Goal: Use online tool/utility: Utilize a website feature to perform a specific function

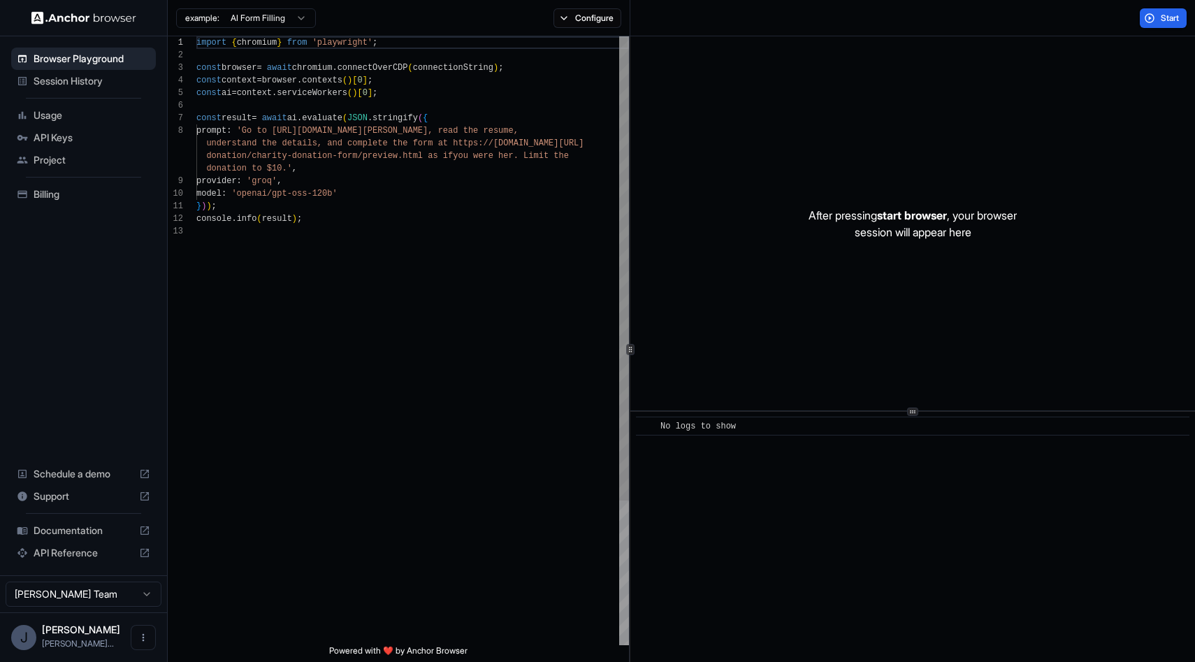
scroll to position [88, 0]
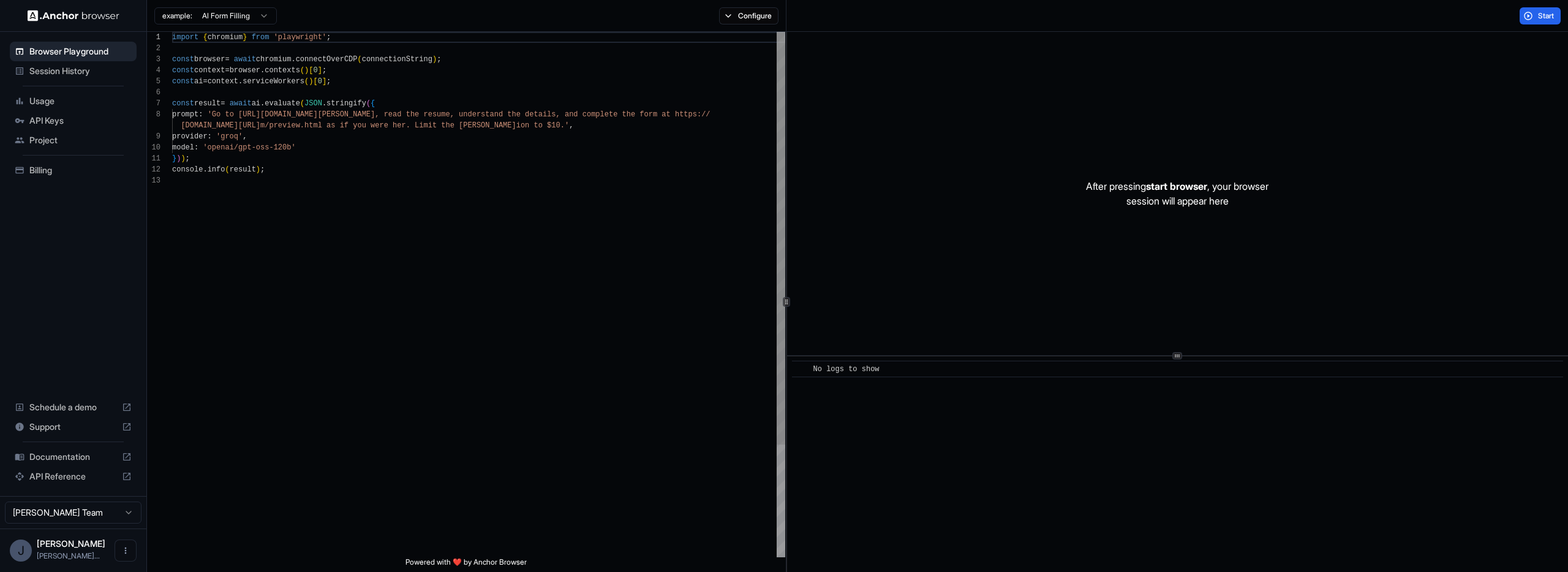
scroll to position [88, 0]
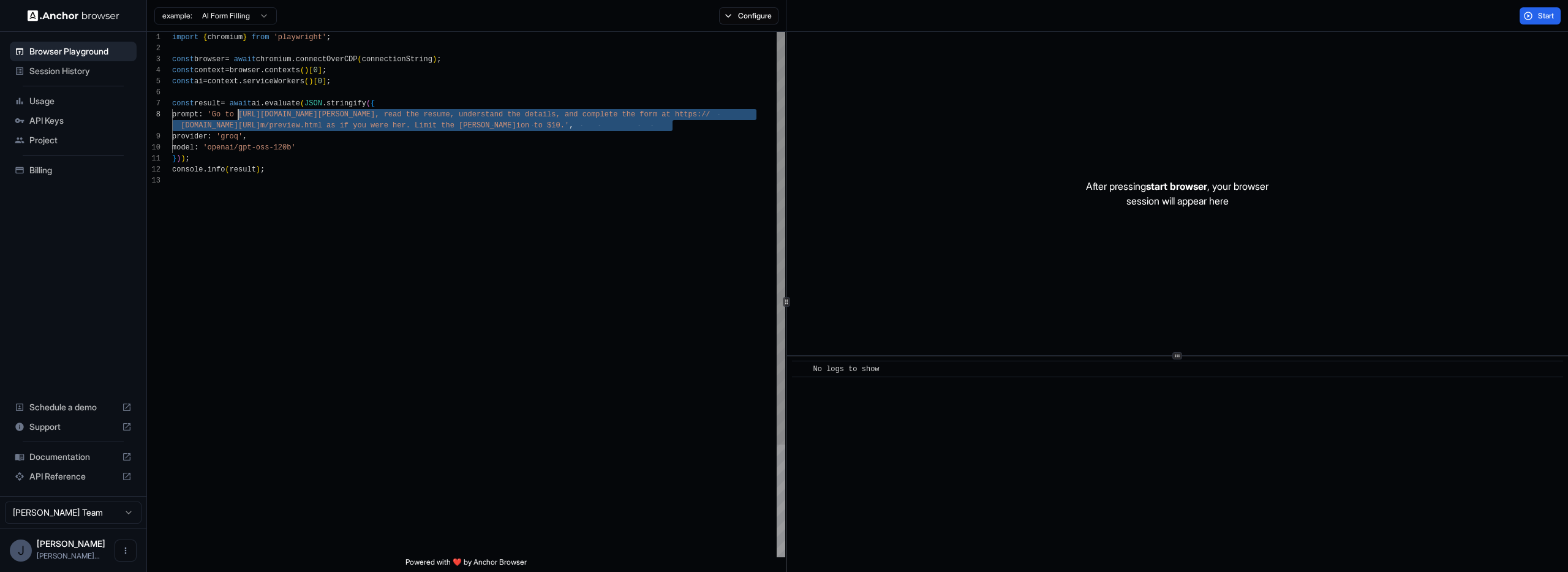
drag, startPoint x: 671, startPoint y: 124, endPoint x: 237, endPoint y: 118, distance: 434.0
click at [237, 118] on div "import { chromium } from 'playwright' ; const browser = await chromium . connec…" at bounding box center [478, 365] width 613 height 668
click at [346, 123] on div "import { chromium } from 'playwright' ; const browser = await chromium . connec…" at bounding box center [478, 365] width 613 height 668
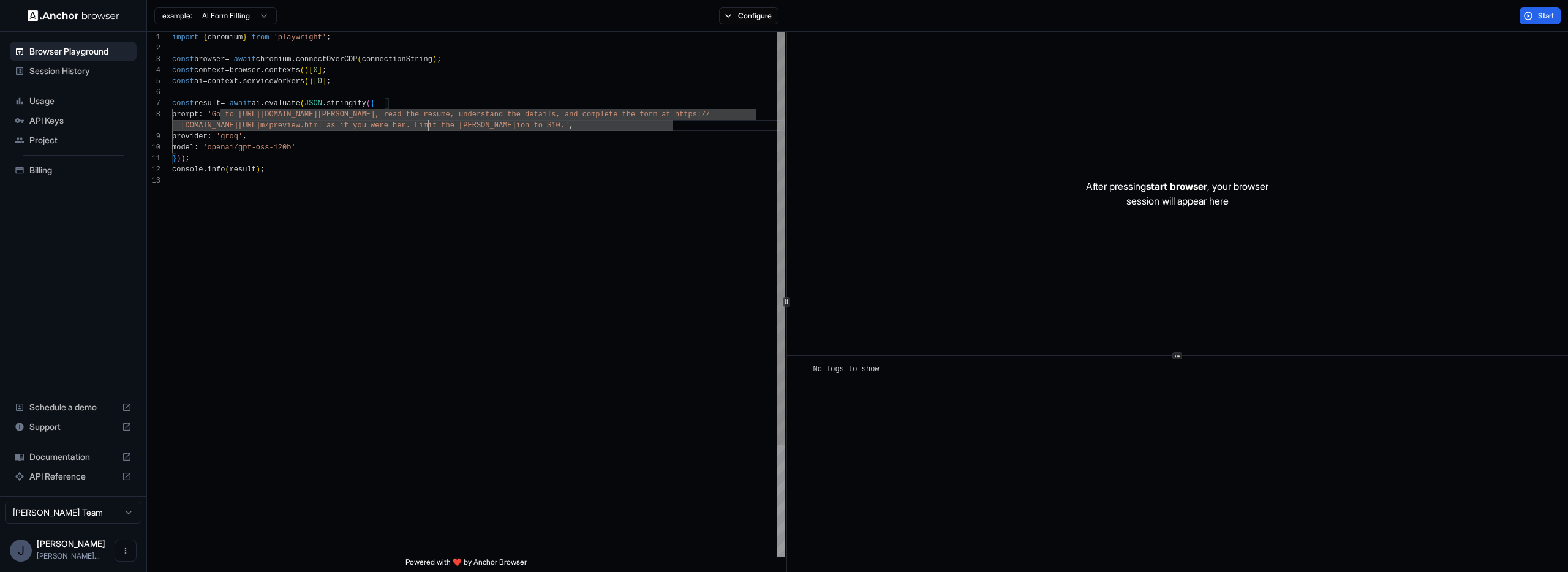
click at [427, 121] on div "import { chromium } from 'playwright' ; const browser = await chromium . connec…" at bounding box center [478, 365] width 613 height 668
click at [422, 116] on div "import { chromium } from 'playwright' ; const browser = await chromium . connec…" at bounding box center [478, 365] width 613 height 668
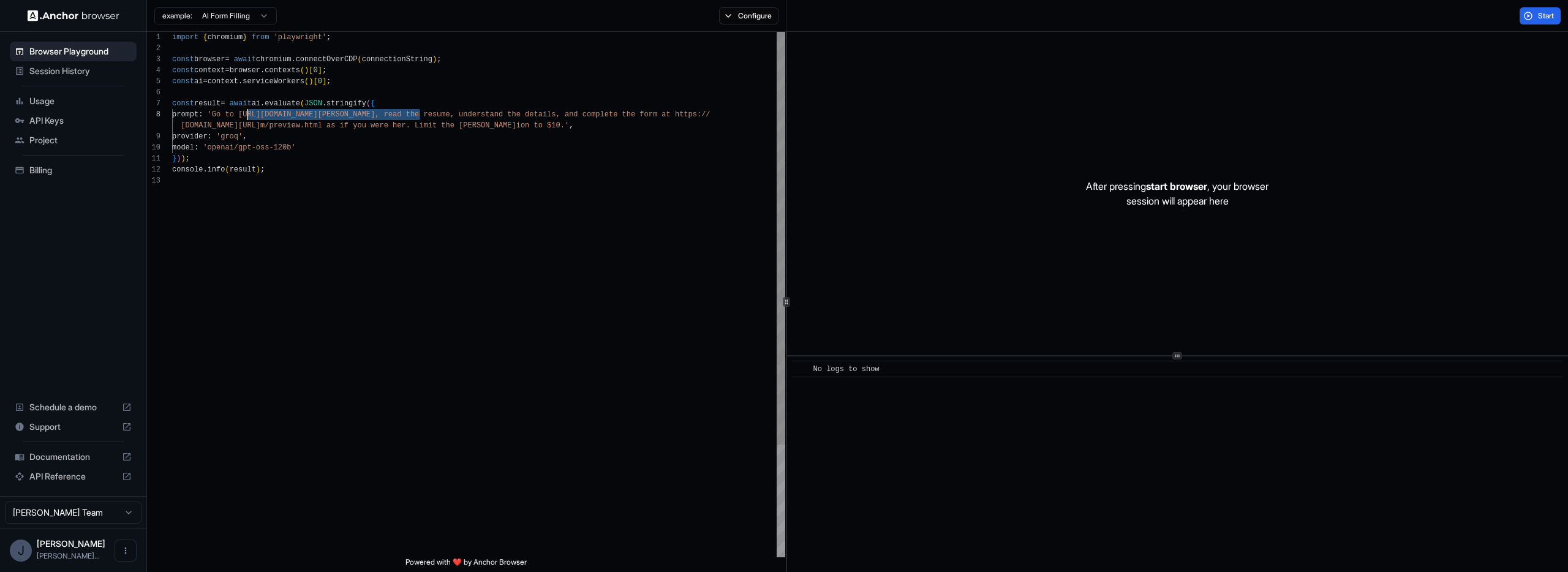
drag, startPoint x: 418, startPoint y: 112, endPoint x: 245, endPoint y: 117, distance: 173.1
click at [245, 117] on div "import { chromium } from 'playwright' ; const browser = await chromium . connec…" at bounding box center [478, 365] width 613 height 668
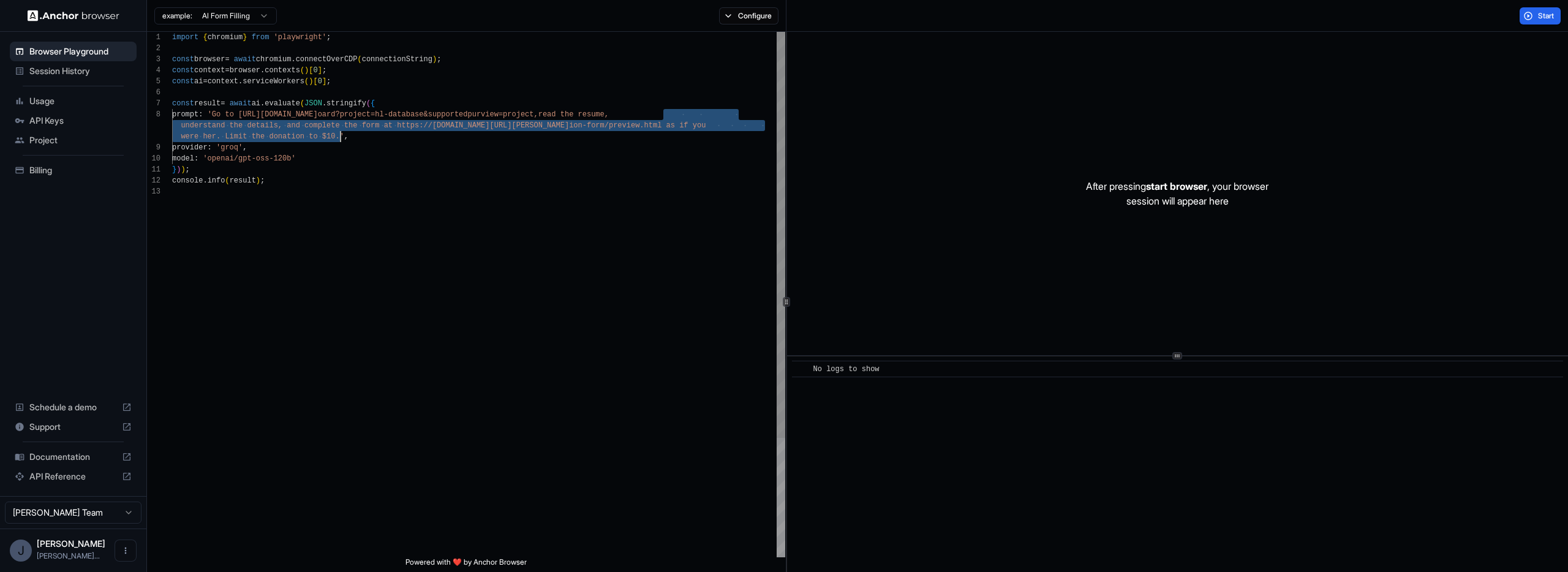
drag, startPoint x: 663, startPoint y: 114, endPoint x: 338, endPoint y: 133, distance: 325.6
click at [338, 133] on div "import { chromium } from 'playwright' ; const browser = await chromium . connec…" at bounding box center [478, 371] width 613 height 680
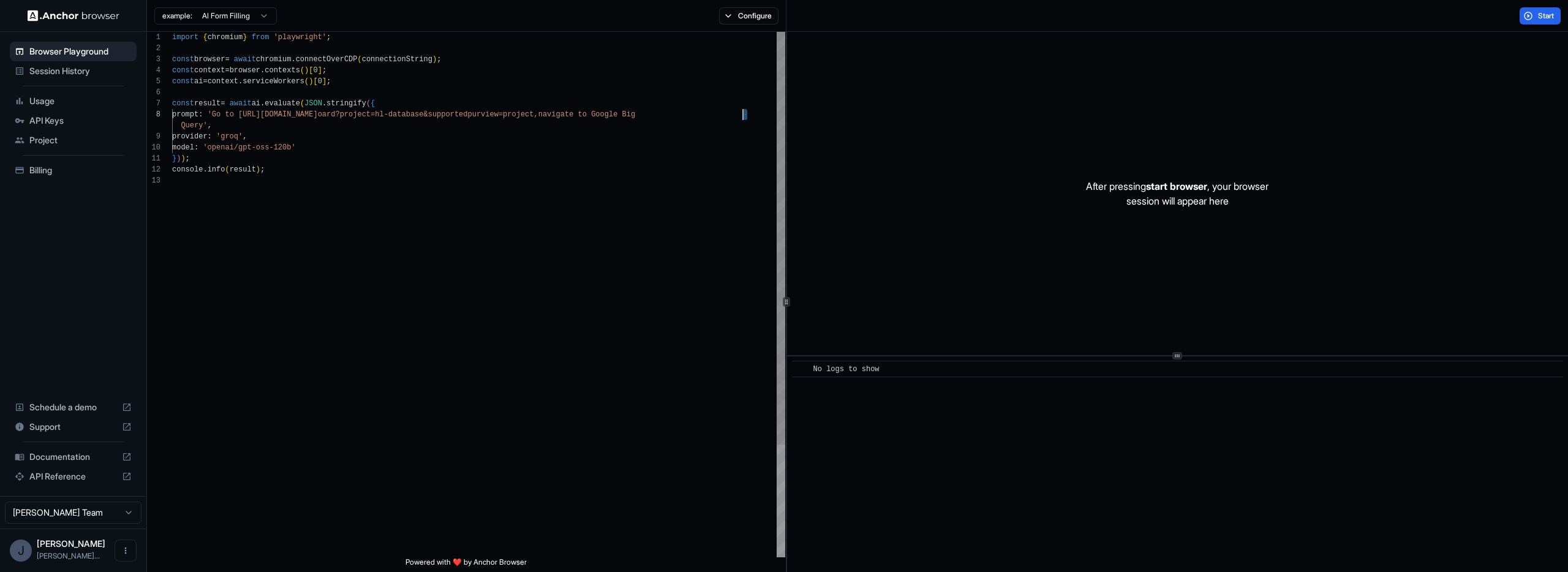
click at [743, 113] on div "import { chromium } from 'playwright' ; const browser = await chromium . connec…" at bounding box center [478, 365] width 613 height 668
click at [745, 112] on div "import { chromium } from 'playwright' ; const browser = await chromium . connec…" at bounding box center [478, 365] width 613 height 668
click at [747, 112] on div "import { chromium } from 'playwright' ; const browser = await chromium . connec…" at bounding box center [478, 365] width 613 height 668
click at [749, 116] on div "import { chromium } from 'playwright' ; const browser = await chromium . connec…" at bounding box center [478, 365] width 613 height 668
drag, startPoint x: 749, startPoint y: 113, endPoint x: 716, endPoint y: 111, distance: 33.1
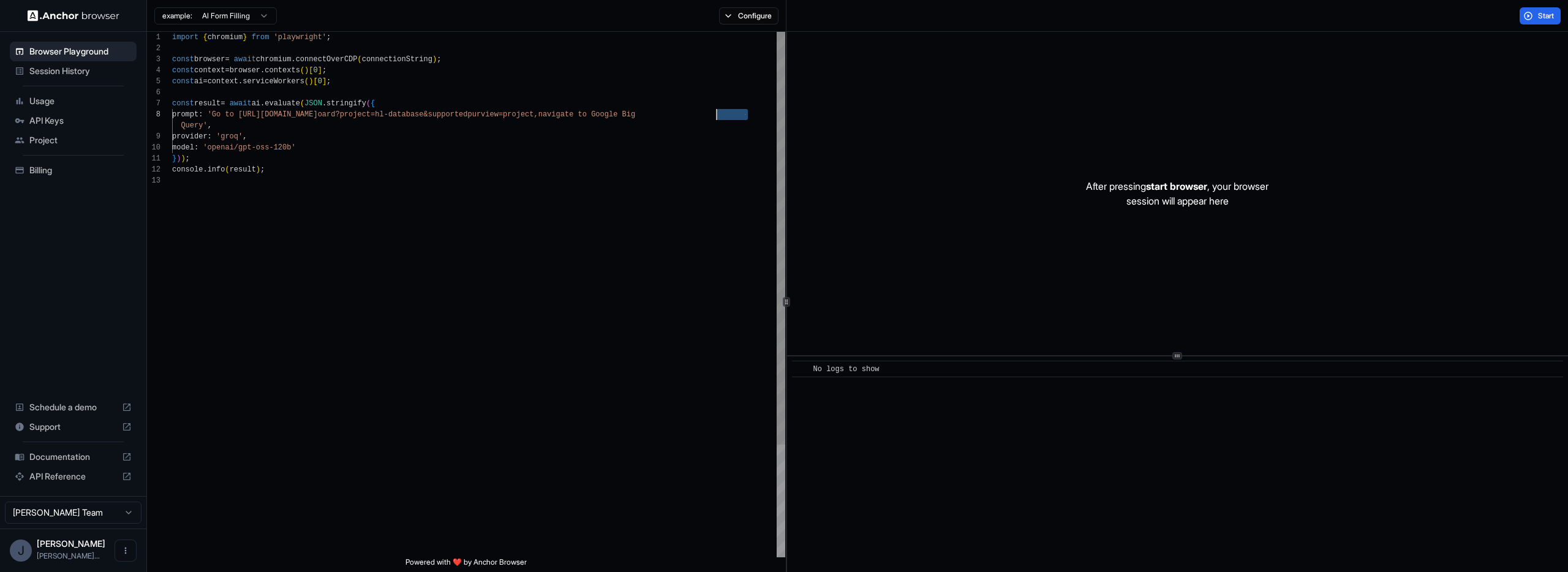
click at [716, 111] on div "import { chromium } from 'playwright' ; const browser = await chromium . connec…" at bounding box center [478, 365] width 613 height 668
click at [758, 115] on div "import { chromium } from 'playwright' ; const browser = await chromium . connec…" at bounding box center [478, 360] width 613 height 657
click at [1443, 74] on div "After pressing start browser , your browser session will appear here" at bounding box center [1177, 193] width 781 height 323
click at [1540, 19] on span "Start" at bounding box center [1547, 16] width 18 height 10
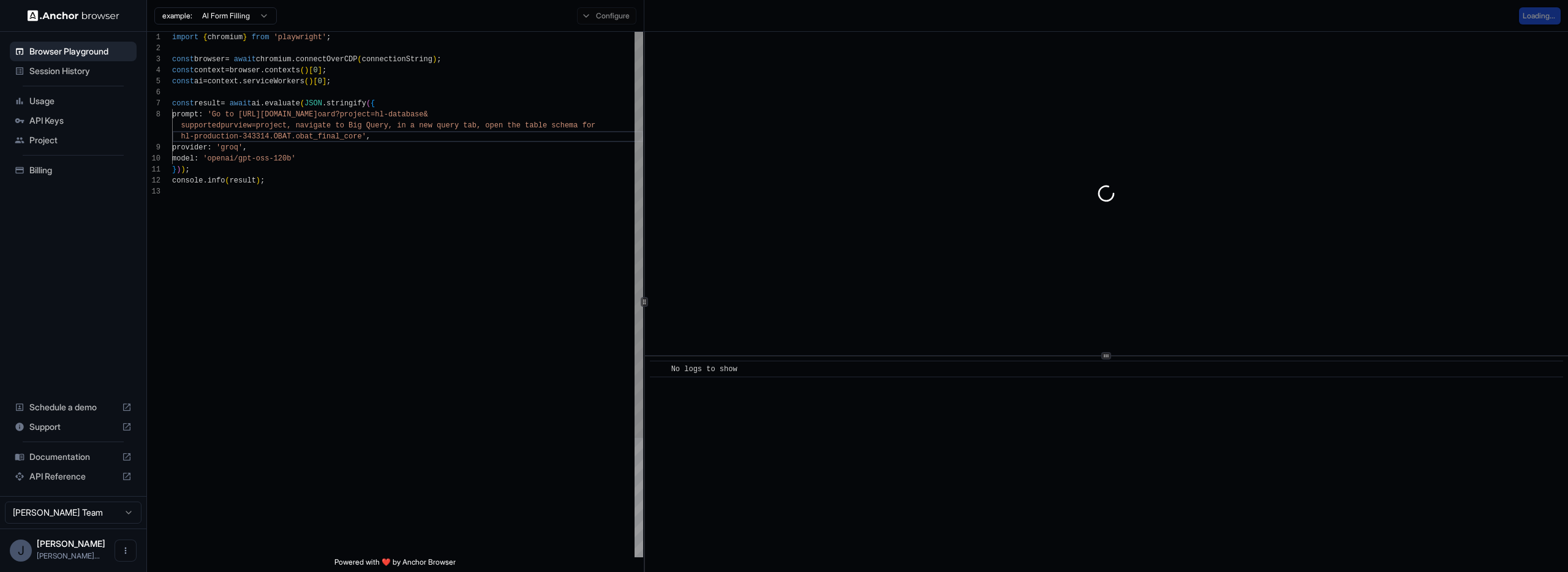
click at [611, 279] on div "1 2 3 4 5 6 7 8 9 10 11 12 13 import { chromium } from 'playwright' ; const bro…" at bounding box center [857, 301] width 1421 height 540
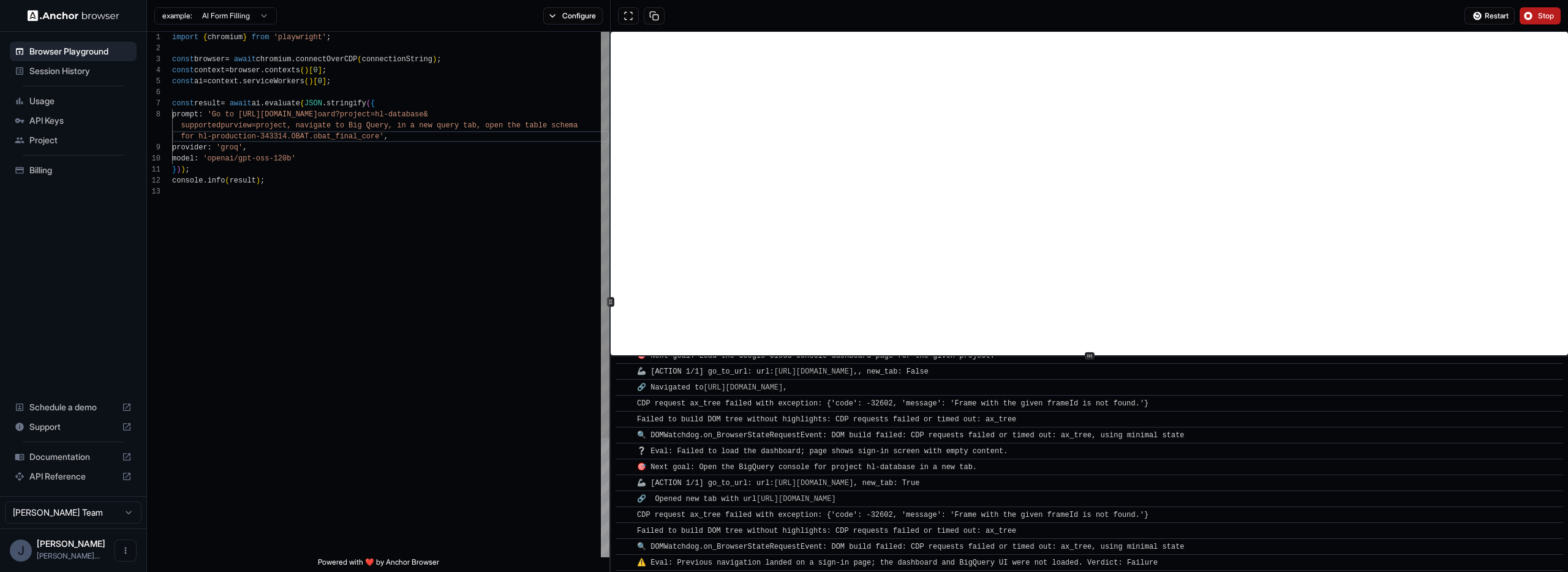
scroll to position [93, 0]
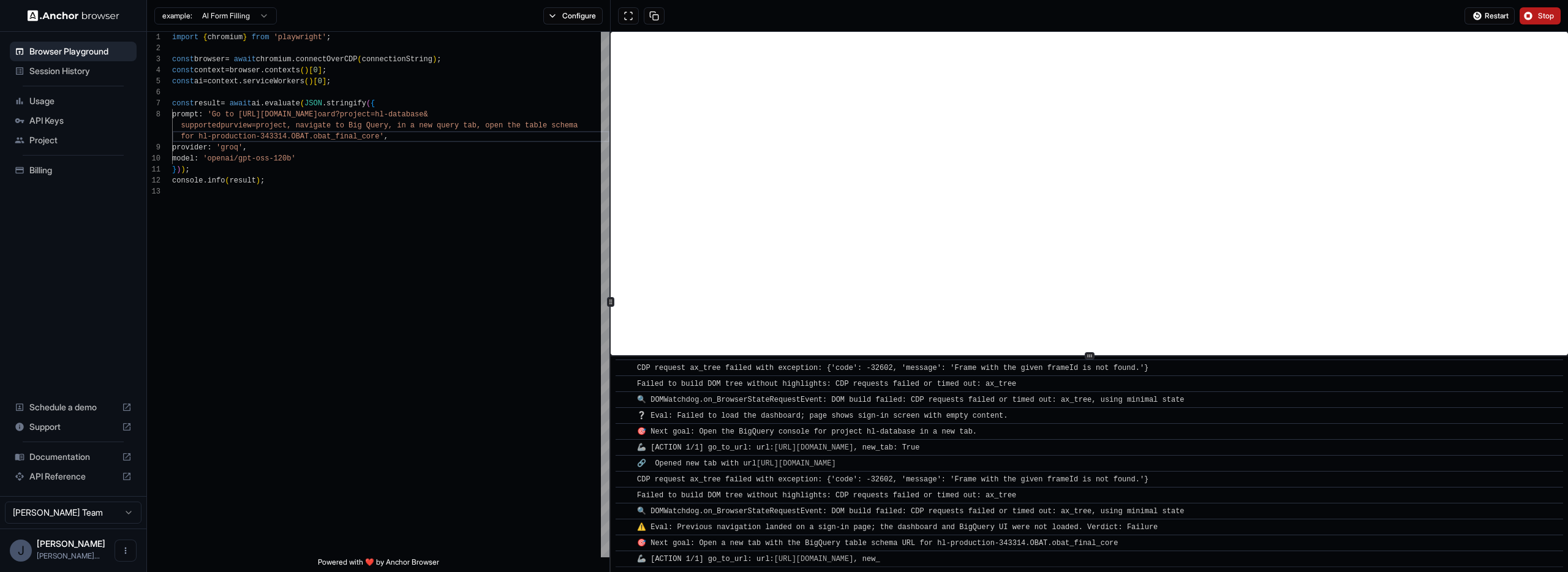
click at [1544, 15] on span "Stop" at bounding box center [1547, 16] width 18 height 10
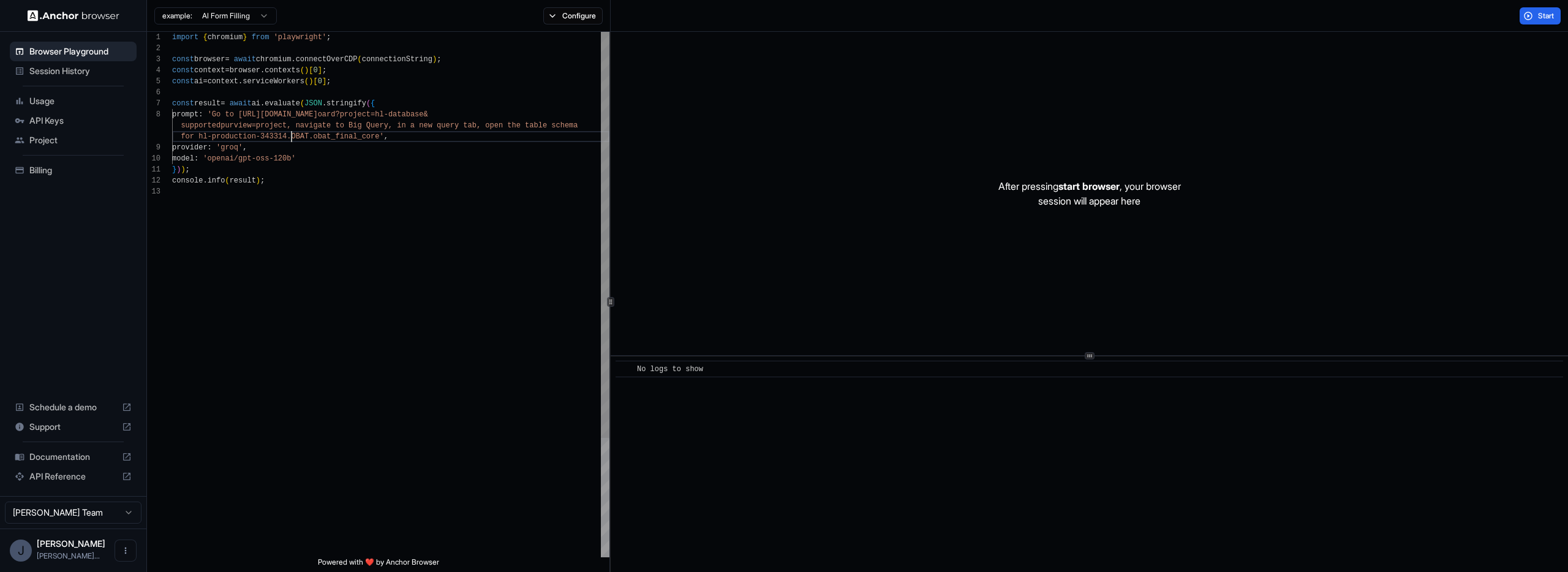
click at [293, 133] on div "import { chromium } from 'playwright' ; const browser = await chromium . connec…" at bounding box center [390, 371] width 437 height 680
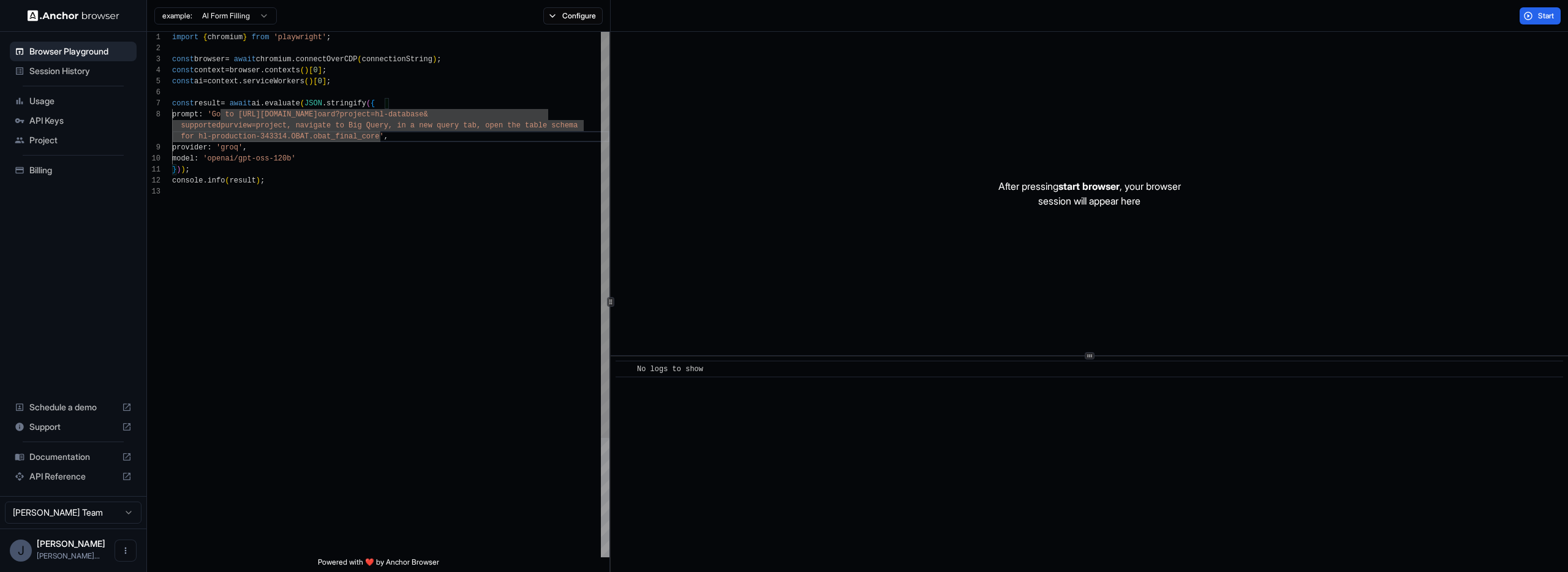
click at [293, 122] on div "import { chromium } from 'playwright' ; const browser = await chromium . connec…" at bounding box center [390, 371] width 437 height 680
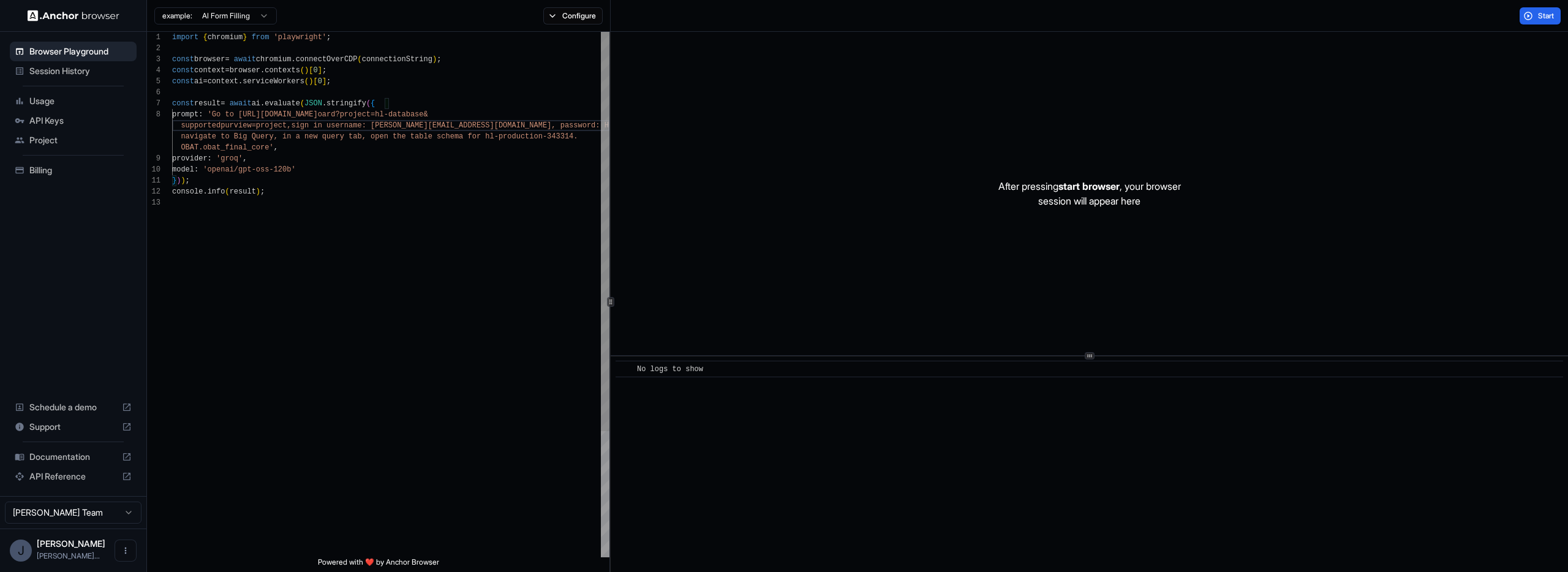
scroll to position [88, 0]
type textarea "**********"
click at [1550, 15] on span "Start" at bounding box center [1547, 16] width 18 height 10
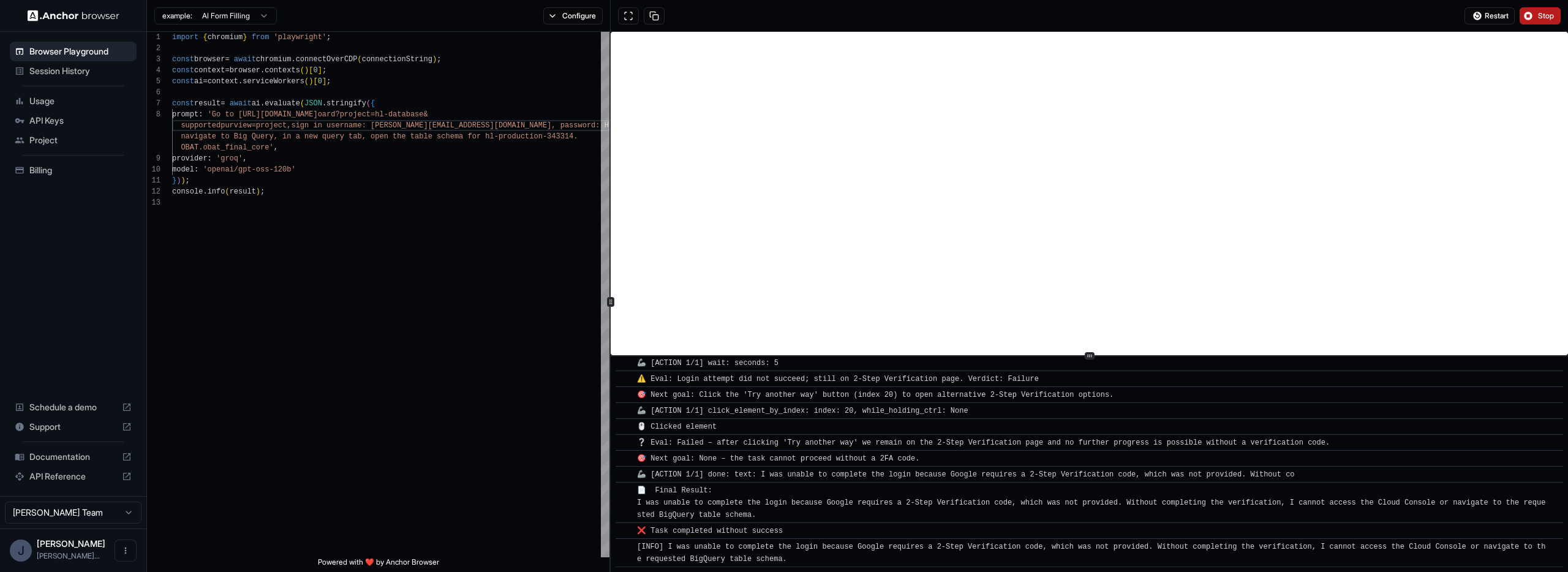
scroll to position [416, 0]
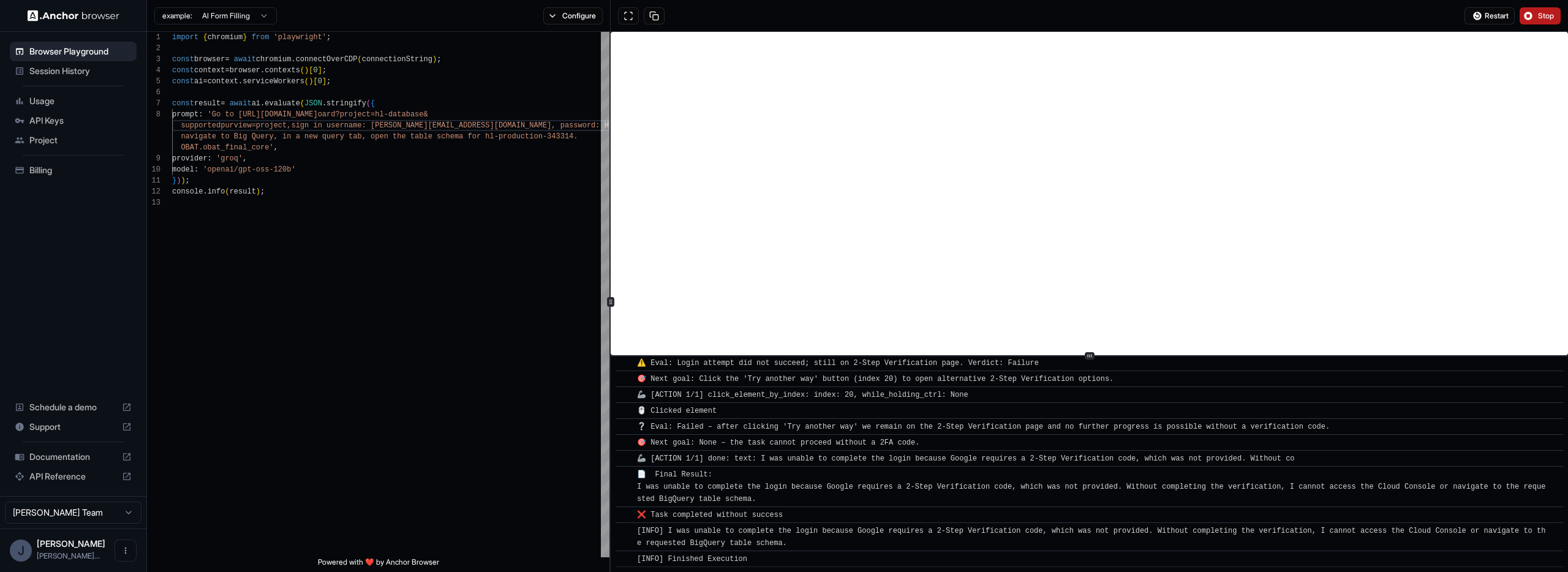
click at [1540, 17] on span "Stop" at bounding box center [1547, 16] width 18 height 10
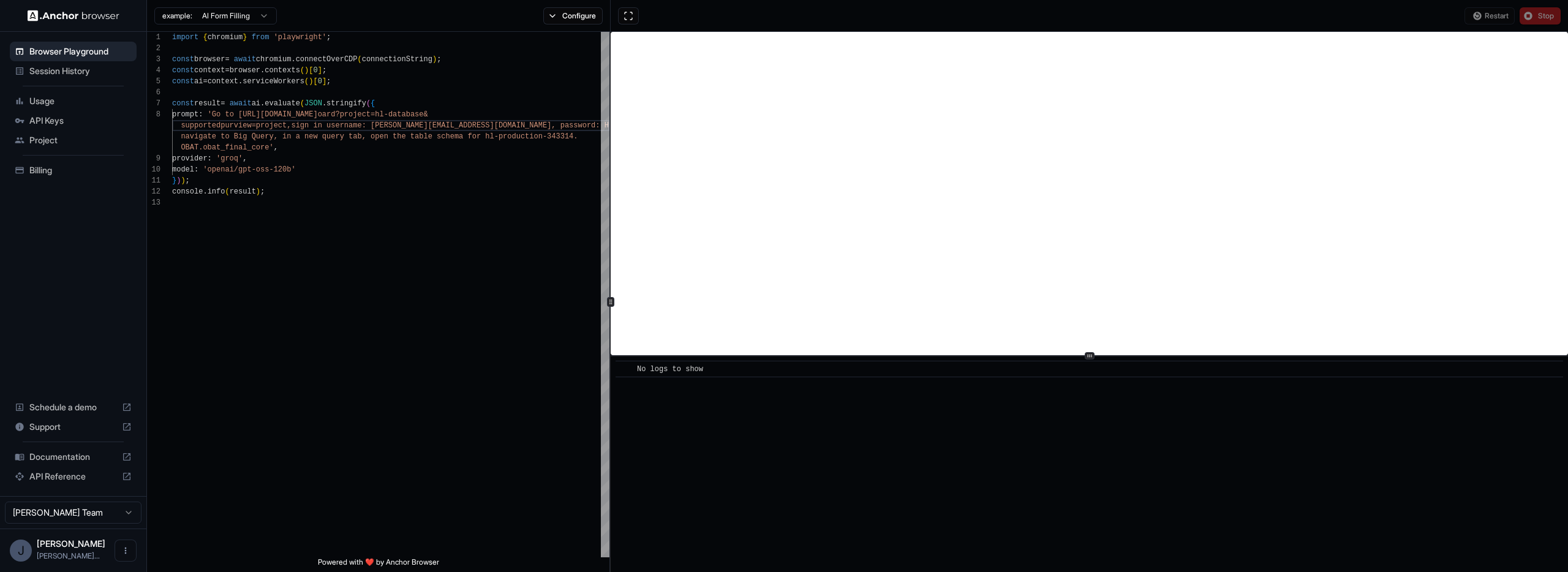
scroll to position [0, 0]
